Goal: Navigation & Orientation: Understand site structure

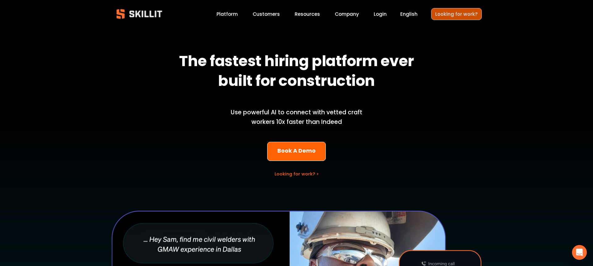
click at [459, 11] on link "Looking for work?" at bounding box center [456, 14] width 51 height 12
click at [259, 19] on div at bounding box center [296, 205] width 593 height 411
click at [265, 16] on link "Customers" at bounding box center [266, 14] width 27 height 8
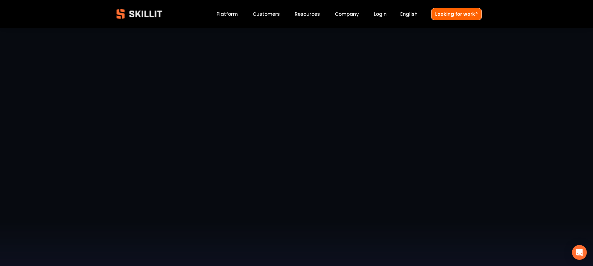
click at [345, 13] on link "Company" at bounding box center [347, 14] width 24 height 8
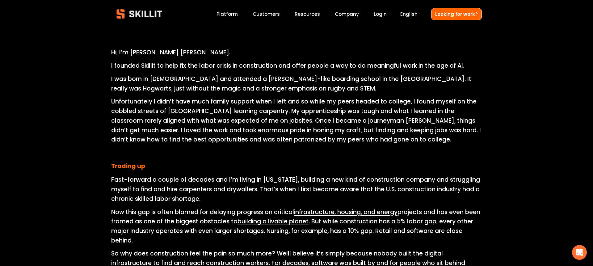
scroll to position [255, 0]
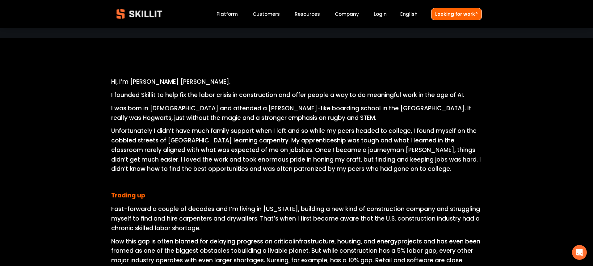
click at [170, 108] on p "I was born in [DEMOGRAPHIC_DATA] and attended a [PERSON_NAME]-like boarding sch…" at bounding box center [296, 113] width 371 height 19
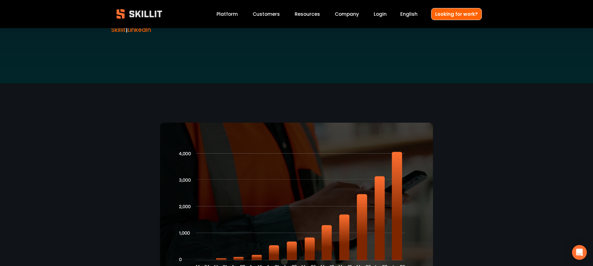
scroll to position [1278, 0]
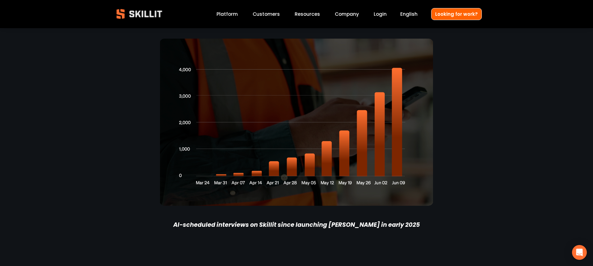
click at [401, 226] on p "AI-scheduled interviews on Skillit since launching [PERSON_NAME] in early 2025" at bounding box center [296, 225] width 277 height 10
drag, startPoint x: 401, startPoint y: 186, endPoint x: 406, endPoint y: 162, distance: 24.2
click at [406, 162] on div at bounding box center [296, 122] width 273 height 167
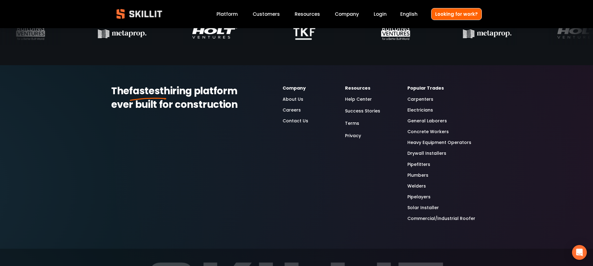
scroll to position [1954, 0]
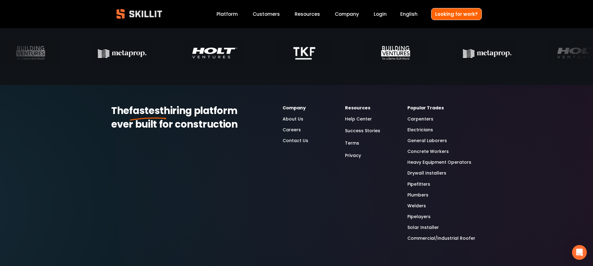
click at [417, 122] on link "Carpenters" at bounding box center [420, 119] width 26 height 7
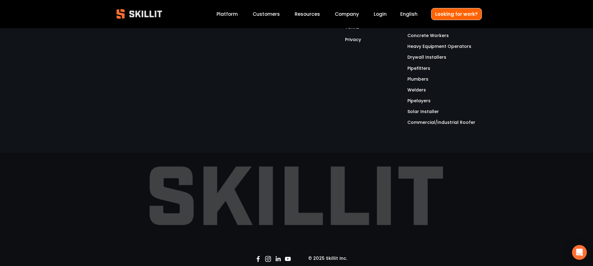
scroll to position [2202, 0]
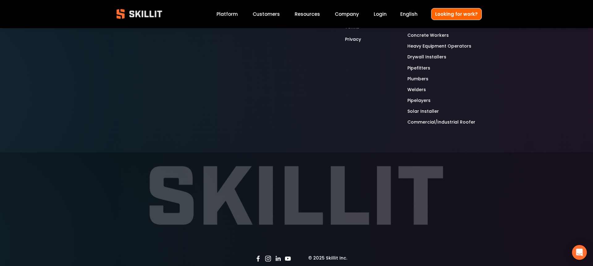
click at [153, 9] on img at bounding box center [139, 14] width 56 height 19
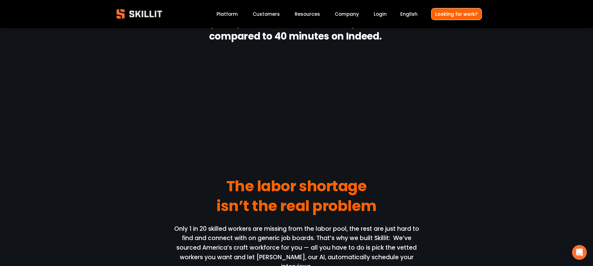
scroll to position [457, 0]
